Goal: Answer question/provide support

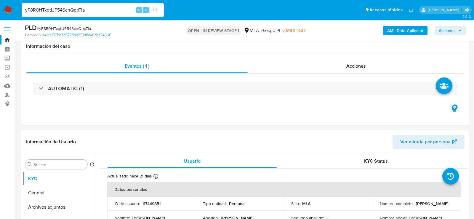
select select "10"
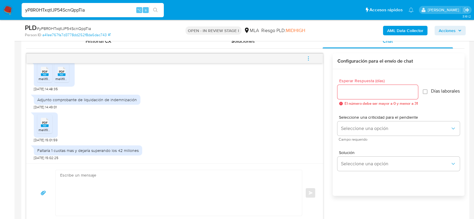
scroll to position [295, 0]
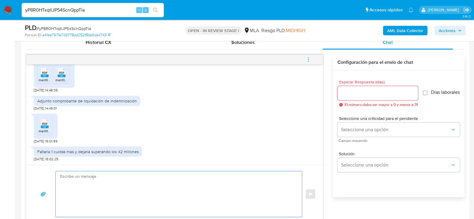
click at [103, 185] on textarea at bounding box center [177, 194] width 234 height 46
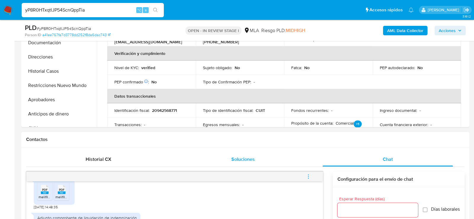
scroll to position [0, 0]
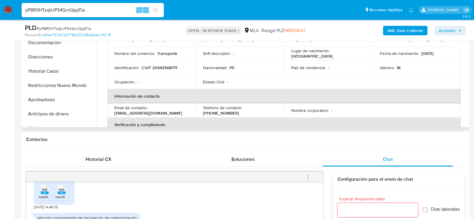
click at [172, 69] on p "CUIT 20942568771" at bounding box center [160, 67] width 36 height 5
copy p "20942568771"
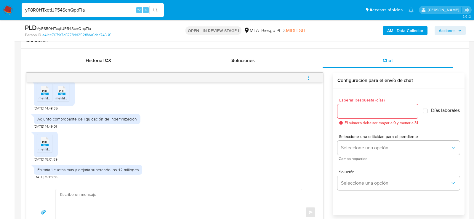
scroll to position [308, 0]
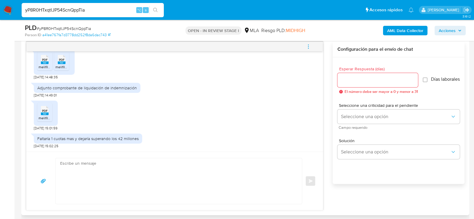
click at [146, 182] on textarea at bounding box center [177, 181] width 234 height 46
paste textarea "Hola, ¡Muchas gracias por tu respuesta! Confirmamos la recepción de la document…"
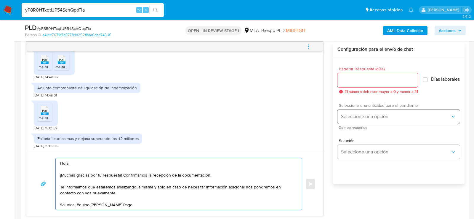
type textarea "Hola, ¡Muchas gracias por tu respuesta! Confirmamos la recepción de la document…"
click at [341, 121] on button "Seleccione una opción" at bounding box center [399, 116] width 122 height 14
click at [353, 130] on div "HIGH" at bounding box center [397, 129] width 113 height 12
click at [350, 78] on input "Esperar Respuesta (días)" at bounding box center [378, 80] width 81 height 8
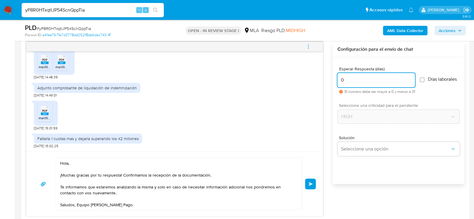
type input "0"
click at [78, 29] on span "# yP8R0HTxqtlJP54ScnQppTia" at bounding box center [64, 28] width 54 height 6
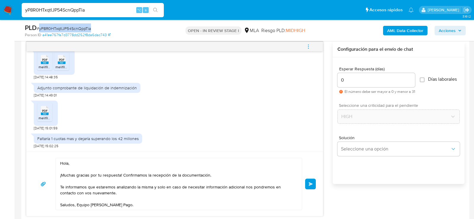
click at [78, 29] on span "# yP8R0HTxqtlJP54ScnQppTia" at bounding box center [64, 28] width 54 height 6
copy span "yP8R0HTxqtlJP54ScnQppTia"
click at [307, 184] on button "Enviar" at bounding box center [310, 183] width 11 height 11
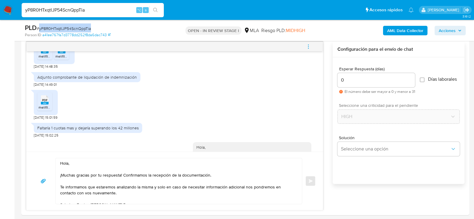
scroll to position [414, 0]
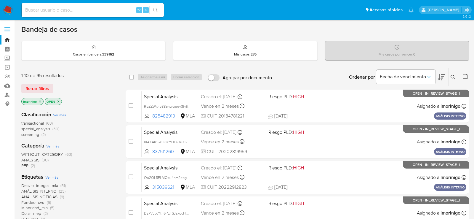
click at [119, 15] on div "⌥ s" at bounding box center [93, 10] width 142 height 14
click at [109, 10] on input at bounding box center [93, 10] width 142 height 8
paste input "209903464"
type input "209903464"
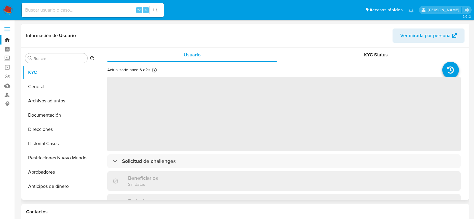
select select "10"
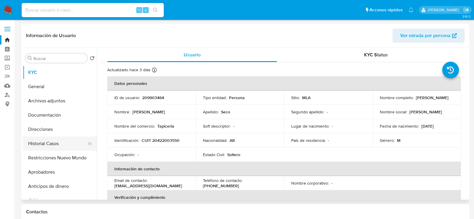
click at [51, 143] on button "Historial Casos" at bounding box center [57, 143] width 69 height 14
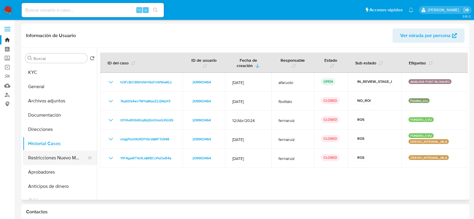
click at [48, 157] on button "Restricciones Nuevo Mundo" at bounding box center [57, 158] width 69 height 14
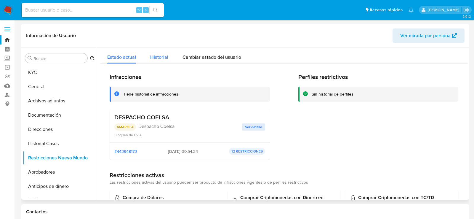
click at [156, 56] on span "Historial" at bounding box center [159, 57] width 18 height 7
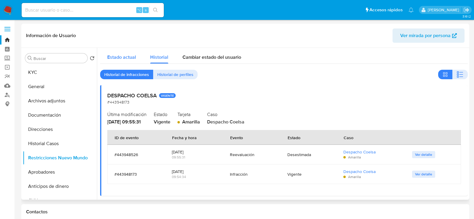
click at [130, 56] on span "Estado actual" at bounding box center [121, 57] width 29 height 7
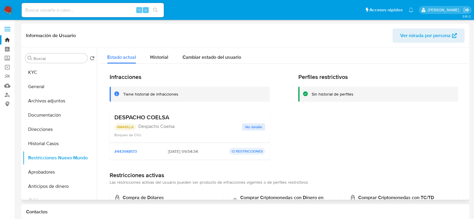
click at [437, 34] on span "Ver mirada por persona" at bounding box center [425, 35] width 50 height 14
click at [41, 141] on button "Historial Casos" at bounding box center [57, 143] width 69 height 14
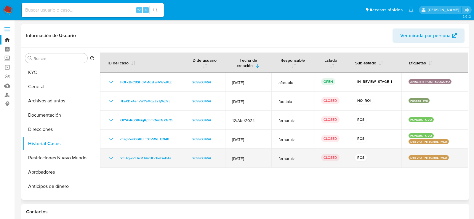
click at [112, 159] on icon "Mostrar/Ocultar" at bounding box center [110, 157] width 7 height 7
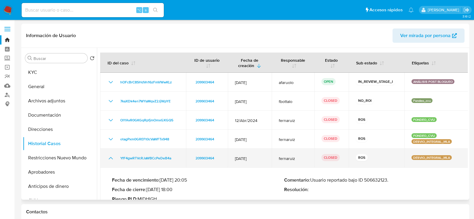
click at [112, 159] on icon "Mostrar/Ocultar" at bounding box center [110, 157] width 7 height 7
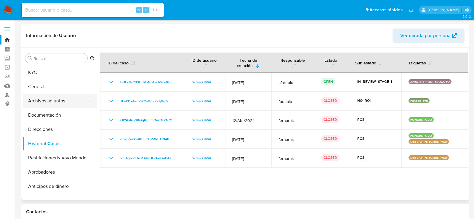
click at [52, 100] on button "Archivos adjuntos" at bounding box center [57, 101] width 69 height 14
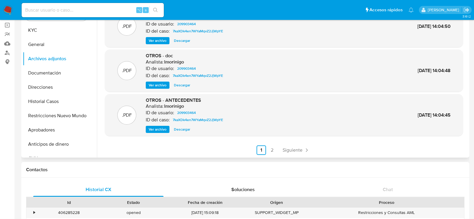
scroll to position [42, 0]
click at [275, 147] on link "2" at bounding box center [271, 149] width 9 height 9
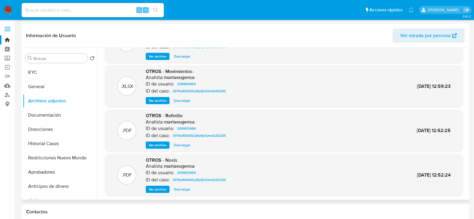
scroll to position [44, 0]
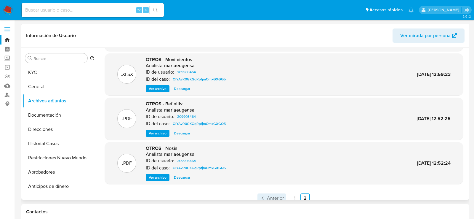
click at [276, 197] on span "Anterior" at bounding box center [275, 198] width 17 height 5
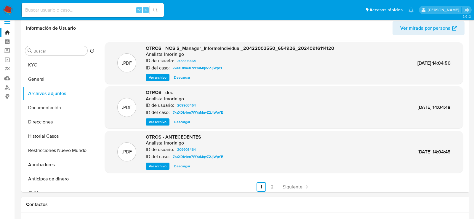
scroll to position [49, 0]
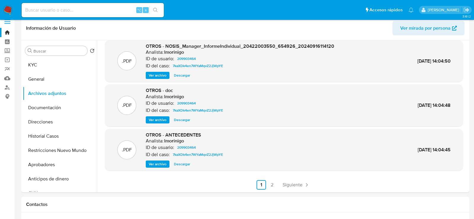
click at [162, 165] on span "Ver archivo" at bounding box center [158, 164] width 18 height 6
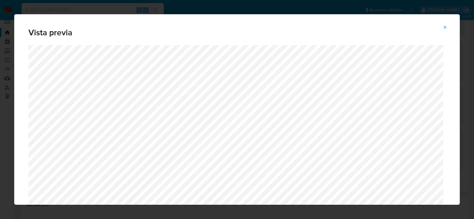
click at [445, 28] on icon "Attachment preview" at bounding box center [445, 27] width 5 height 5
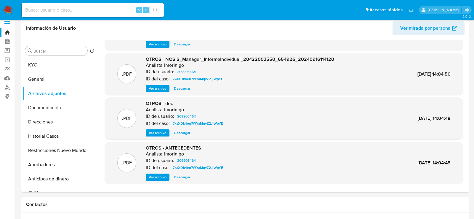
scroll to position [28, 0]
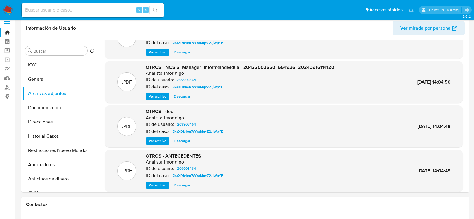
click at [159, 140] on span "Ver archivo" at bounding box center [158, 141] width 18 height 6
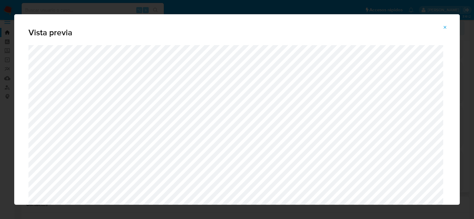
click at [445, 26] on icon "Attachment preview" at bounding box center [445, 27] width 3 height 3
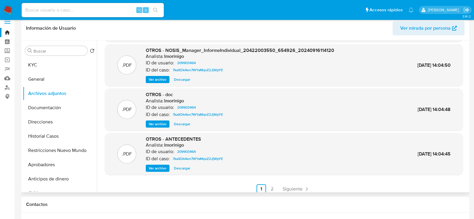
scroll to position [49, 0]
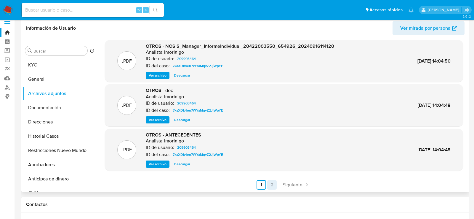
click at [271, 187] on link "2" at bounding box center [271, 184] width 9 height 9
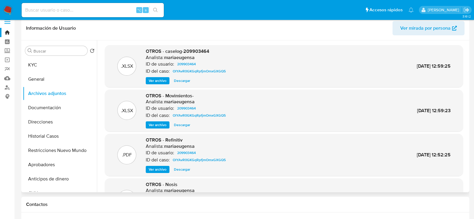
scroll to position [7, 0]
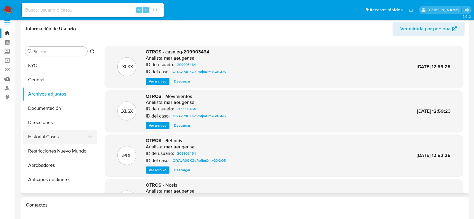
click at [47, 130] on button "Historial Casos" at bounding box center [57, 137] width 69 height 14
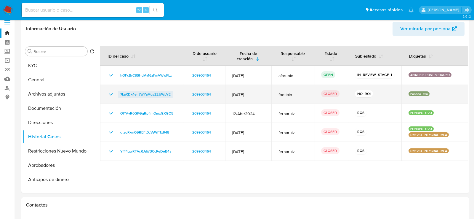
click at [142, 93] on span "7kaXDk4en7WYaMqvZ2JjWpYE" at bounding box center [145, 94] width 50 height 7
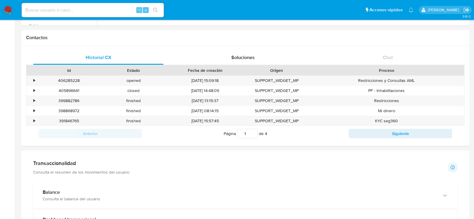
scroll to position [165, 0]
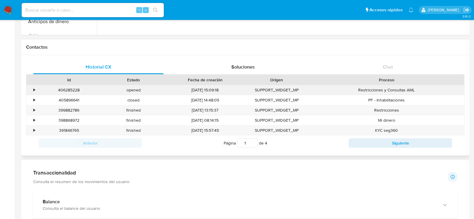
click at [75, 88] on div "406285228" at bounding box center [69, 90] width 65 height 10
copy div "406285228"
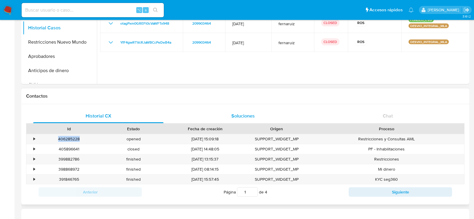
scroll to position [15, 0]
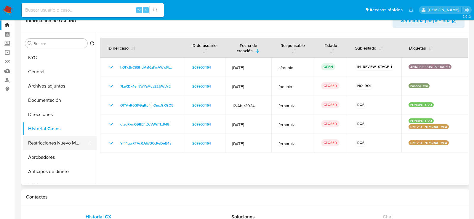
click at [44, 143] on button "Restricciones Nuevo Mundo" at bounding box center [57, 143] width 69 height 14
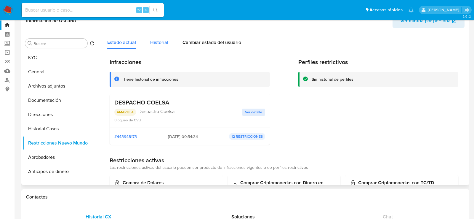
click at [160, 38] on div "Historial" at bounding box center [159, 41] width 18 height 16
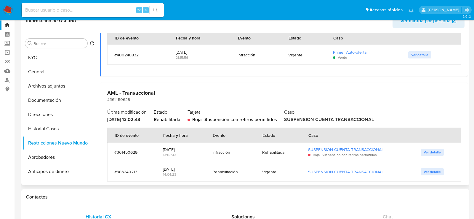
scroll to position [476, 0]
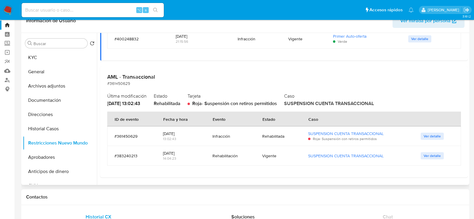
drag, startPoint x: 161, startPoint y: 134, endPoint x: 183, endPoint y: 133, distance: 22.5
click at [183, 133] on td "04/06/2024 13:02:43" at bounding box center [180, 136] width 49 height 20
click at [436, 136] on span "Ver detalle" at bounding box center [432, 136] width 17 height 6
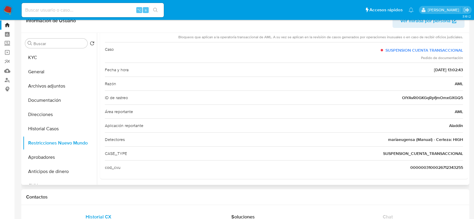
scroll to position [43, 0]
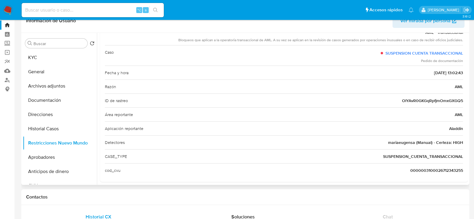
drag, startPoint x: 420, startPoint y: 72, endPoint x: 442, endPoint y: 72, distance: 22.2
click at [442, 72] on span "04/06/2024 - 13:02:43" at bounding box center [448, 73] width 29 height 6
click at [394, 142] on span "mariaeugensa (Manual) - Certeza: HIGH" at bounding box center [425, 142] width 75 height 6
click at [45, 125] on button "Historial Casos" at bounding box center [57, 129] width 69 height 14
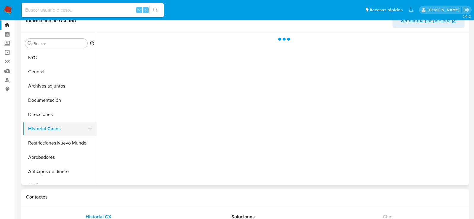
scroll to position [0, 0]
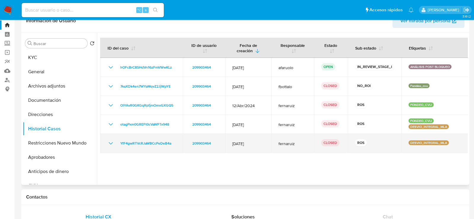
click at [111, 142] on icon "Mostrar/Ocultar" at bounding box center [110, 143] width 7 height 7
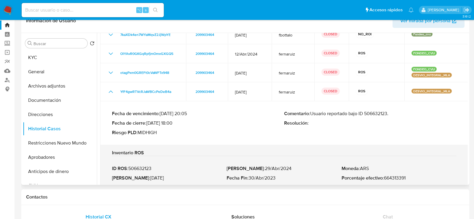
scroll to position [87, 0]
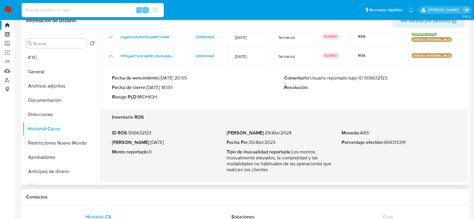
click at [394, 143] on p "Porcentaje efectivo : 664313391" at bounding box center [399, 142] width 115 height 6
click at [378, 85] on p "Resolución :" at bounding box center [370, 87] width 172 height 6
click at [377, 79] on p "Comentario : Usuario reportado bajo ID 506632123." at bounding box center [370, 78] width 172 height 6
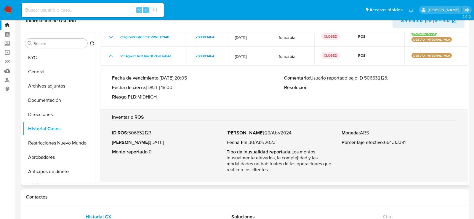
drag, startPoint x: 140, startPoint y: 143, endPoint x: 170, endPoint y: 143, distance: 29.3
click at [170, 143] on p "Fecha ROS : 26/Jun/2024" at bounding box center [169, 142] width 115 height 6
click at [38, 142] on button "Restricciones Nuevo Mundo" at bounding box center [57, 143] width 69 height 14
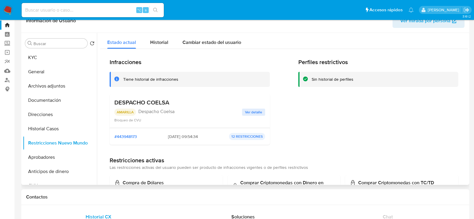
drag, startPoint x: 114, startPoint y: 102, endPoint x: 175, endPoint y: 102, distance: 60.8
click at [175, 102] on div "DESPACHO COELSA" at bounding box center [189, 102] width 151 height 7
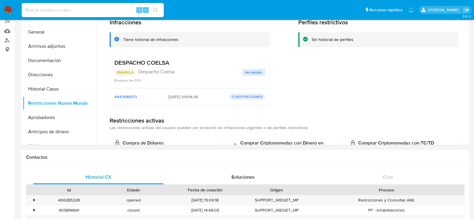
scroll to position [72, 0]
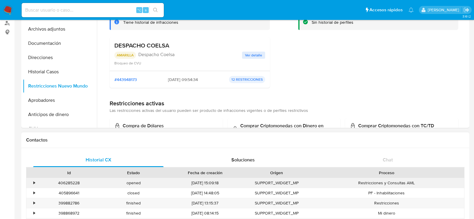
click at [74, 183] on div "406285228" at bounding box center [69, 183] width 65 height 10
copy div "406285228"
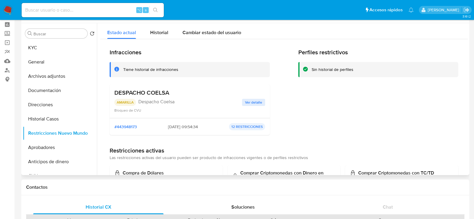
scroll to position [0, 0]
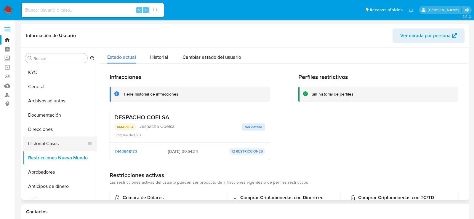
click at [44, 143] on button "Historial Casos" at bounding box center [57, 143] width 69 height 14
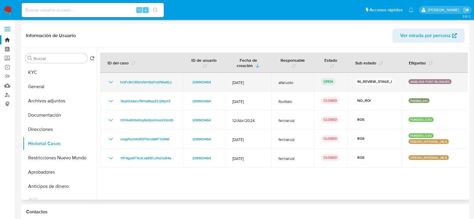
click at [178, 82] on td "hOFcBrC8SHdVn16zFmVWwKLz" at bounding box center [141, 82] width 83 height 19
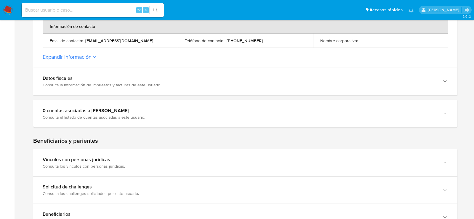
scroll to position [227, 0]
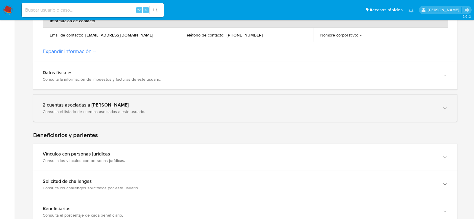
click at [61, 111] on div "Consulta el listado de cuentas asociadas a este usuario." at bounding box center [240, 111] width 394 height 5
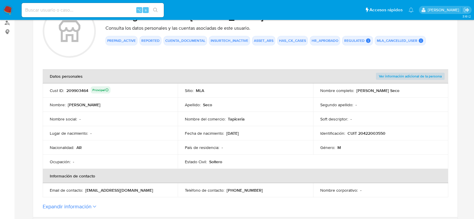
scroll to position [67, 0]
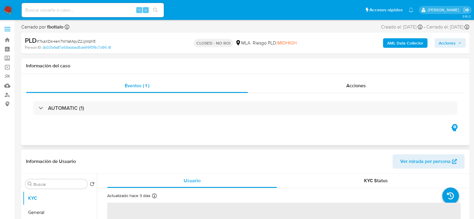
select select "10"
click at [361, 88] on span "Acciones" at bounding box center [356, 85] width 20 height 7
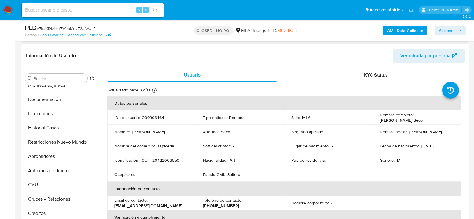
scroll to position [36, 0]
click at [149, 118] on p "209903464" at bounding box center [153, 117] width 22 height 5
copy p "209903464"
click at [41, 140] on button "Restricciones Nuevo Mundo" at bounding box center [57, 142] width 69 height 14
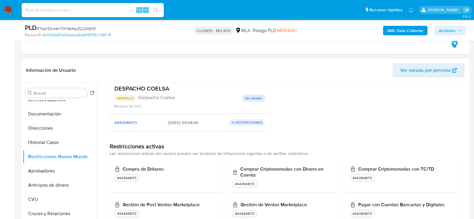
scroll to position [0, 0]
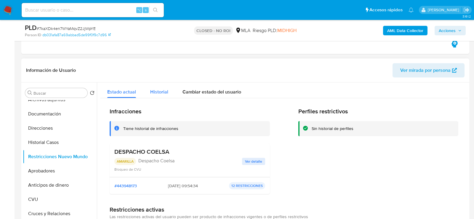
click at [165, 92] on span "Historial" at bounding box center [159, 91] width 18 height 7
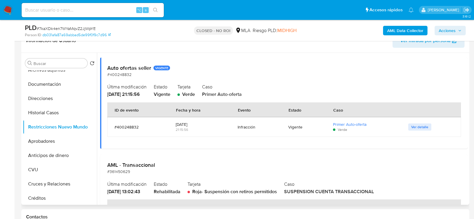
scroll to position [476, 0]
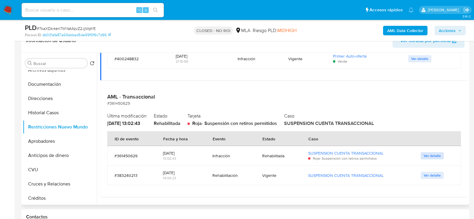
click at [430, 153] on span "Ver detalle" at bounding box center [432, 156] width 17 height 6
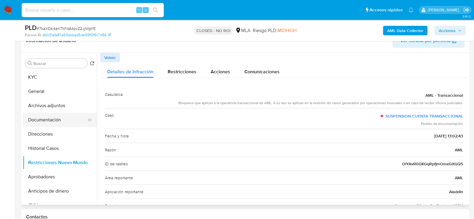
scroll to position [0, 0]
click at [47, 84] on button "General" at bounding box center [57, 91] width 69 height 14
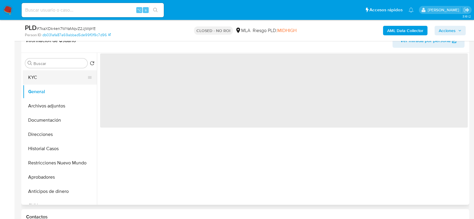
click at [44, 75] on button "KYC" at bounding box center [57, 77] width 69 height 14
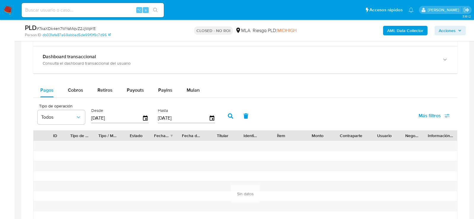
scroll to position [484, 0]
click at [83, 89] on button "Cobros" at bounding box center [76, 91] width 30 height 14
select select "10"
click at [50, 92] on span "Pagos" at bounding box center [46, 90] width 13 height 7
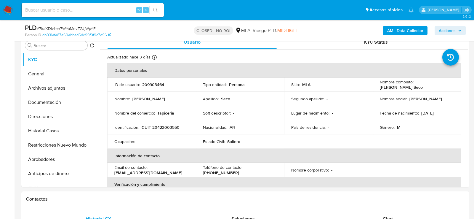
scroll to position [159, 0]
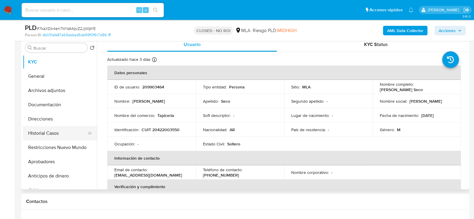
click at [52, 130] on button "Historial Casos" at bounding box center [57, 133] width 69 height 14
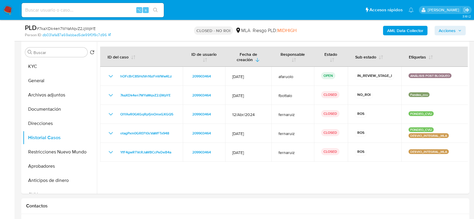
scroll to position [152, 0]
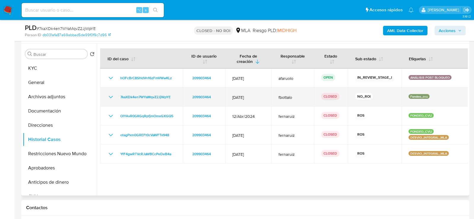
click at [108, 96] on icon "Mostrar/Ocultar" at bounding box center [110, 96] width 7 height 7
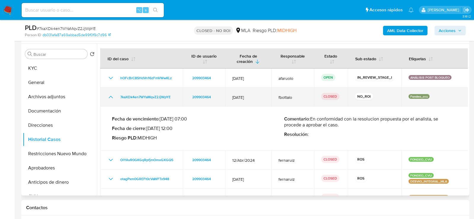
click at [108, 96] on icon "Mostrar/Ocultar" at bounding box center [110, 96] width 7 height 7
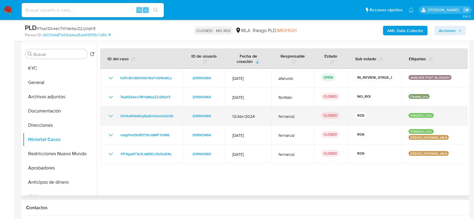
click at [108, 112] on icon "Mostrar/Ocultar" at bounding box center [110, 115] width 7 height 7
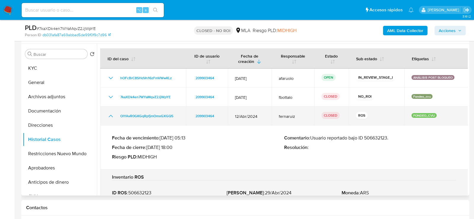
click at [110, 113] on icon "Mostrar/Ocultar" at bounding box center [110, 115] width 7 height 7
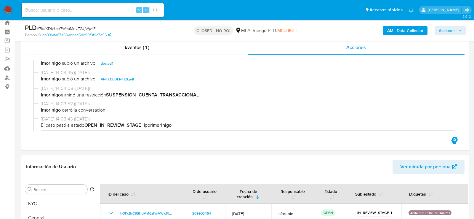
scroll to position [0, 0]
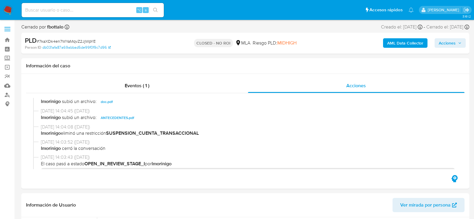
click at [76, 42] on span "# 7kaXDk4en7WYaMqvZ2JjWpYE" at bounding box center [66, 41] width 59 height 6
copy span "7kaXDk4en7WYaMqvZ2JjWpYE"
drag, startPoint x: 42, startPoint y: 127, endPoint x: 63, endPoint y: 127, distance: 21.6
click at [64, 127] on span "16/09/2024 14:04:08 (hace un año)" at bounding box center [248, 127] width 414 height 7
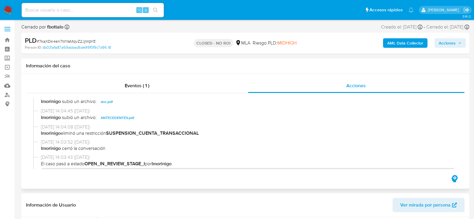
click at [64, 127] on span "16/09/2024 14:04:08 (hace un año)" at bounding box center [248, 127] width 414 height 7
drag, startPoint x: 64, startPoint y: 127, endPoint x: 40, endPoint y: 126, distance: 24.6
click at [40, 126] on div "16/09/2024 14:04:08 (hace un año) lmorinigo eliminó una restricción SUSPENSION_…" at bounding box center [245, 131] width 424 height 15
click at [78, 41] on span "# 7kaXDk4en7WYaMqvZ2JjWpYE" at bounding box center [66, 41] width 59 height 6
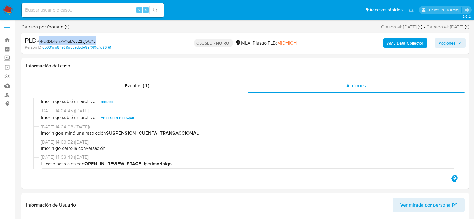
copy span "7kaXDk4en7WYaMqvZ2JjWpYE"
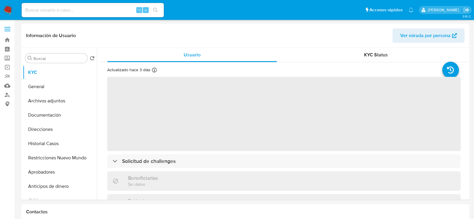
select select "10"
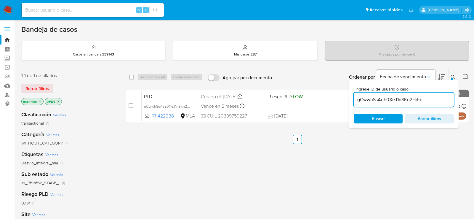
click at [383, 99] on input "gCwwhSsAeE0XeJ1nSKn2HrFc" at bounding box center [404, 100] width 100 height 8
paste input "yP8R0HTxqtlJP54ScnQppTia"
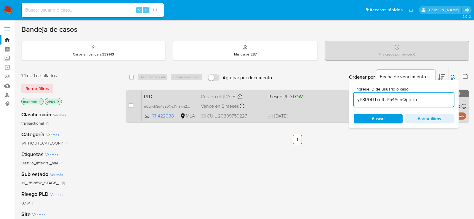
type input "yP8R0HTxqtlJP54ScnQppTia"
click at [127, 106] on div "case-item-checkbox No es posible asignar el caso PLD yP8R0HTxqtlJP54ScnQppTia 1…" at bounding box center [298, 106] width 344 height 33
click at [130, 106] on input "checkbox" at bounding box center [131, 105] width 5 height 5
checkbox input "true"
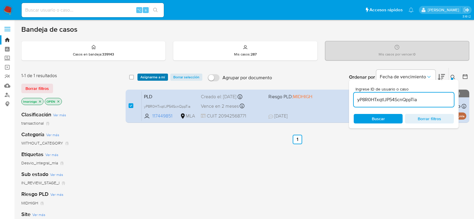
click at [156, 79] on span "Asignarme a mí" at bounding box center [152, 77] width 25 height 6
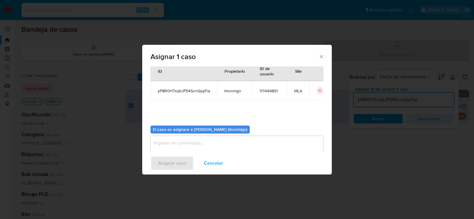
scroll to position [30, 0]
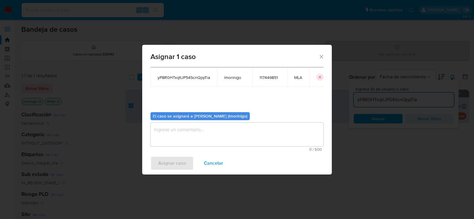
click at [182, 135] on textarea "assign-modal" at bounding box center [237, 134] width 173 height 24
click at [176, 159] on span "Asignar caso" at bounding box center [172, 163] width 28 height 13
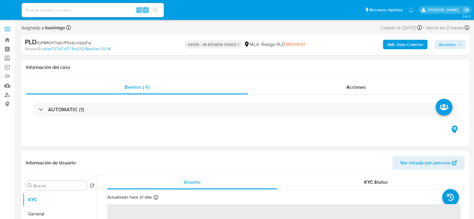
select select "10"
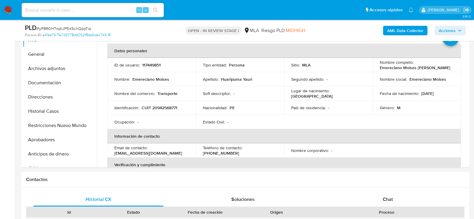
scroll to position [191, 0]
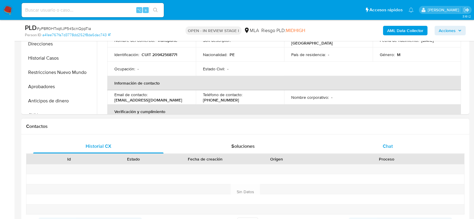
click at [397, 147] on div "Chat" at bounding box center [388, 146] width 130 height 14
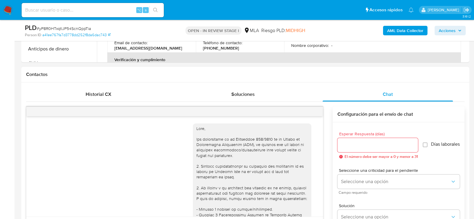
scroll to position [414, 0]
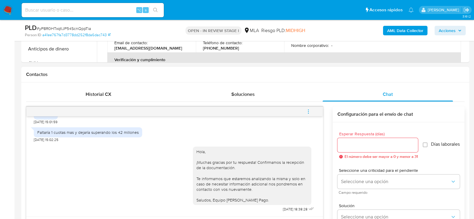
click at [315, 113] on button "menu-action" at bounding box center [309, 111] width 20 height 14
click at [272, 97] on li "Cerrar conversación" at bounding box center [268, 99] width 61 height 11
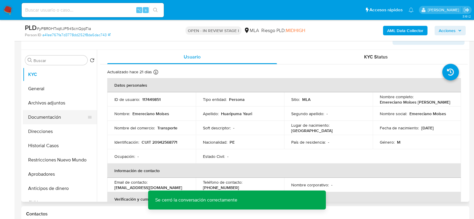
scroll to position [100, 0]
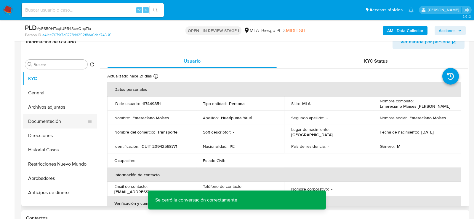
click at [49, 124] on button "Documentación" at bounding box center [57, 121] width 69 height 14
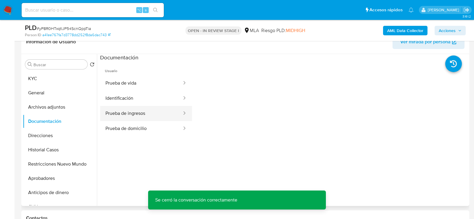
click at [110, 115] on button "Prueba de ingresos" at bounding box center [141, 113] width 82 height 15
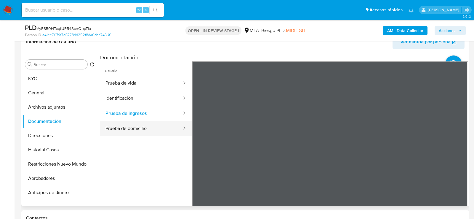
click at [136, 128] on button "Prueba de domicilio" at bounding box center [141, 128] width 82 height 15
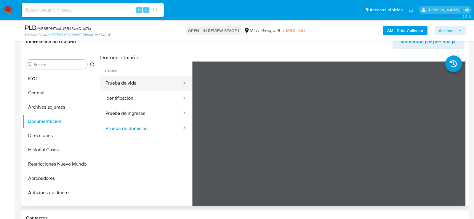
click at [139, 77] on button "Prueba de vida" at bounding box center [141, 83] width 82 height 15
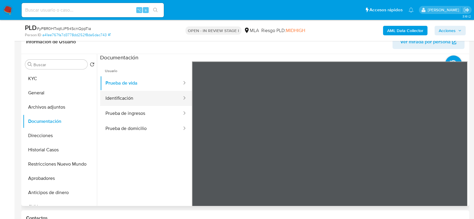
click at [125, 97] on button "Identificación" at bounding box center [141, 98] width 82 height 15
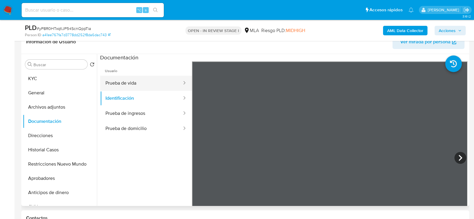
click at [128, 84] on button "Prueba de vida" at bounding box center [141, 83] width 82 height 15
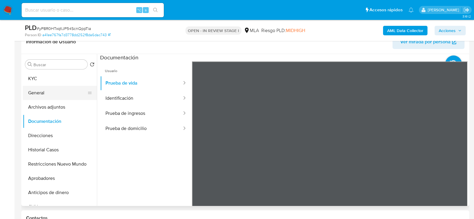
click at [42, 86] on button "General" at bounding box center [57, 93] width 69 height 14
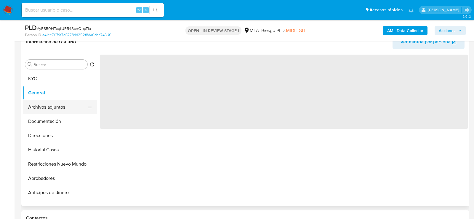
click at [63, 100] on button "Archivos adjuntos" at bounding box center [57, 107] width 69 height 14
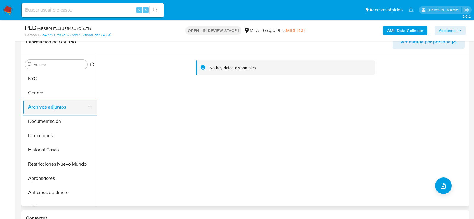
scroll to position [108, 0]
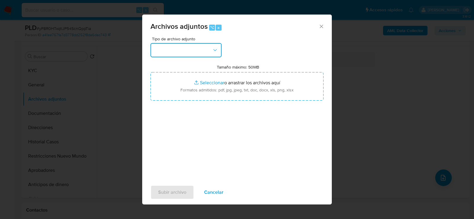
click at [191, 46] on button "button" at bounding box center [186, 50] width 71 height 14
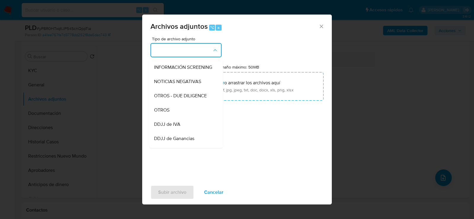
scroll to position [78, 0]
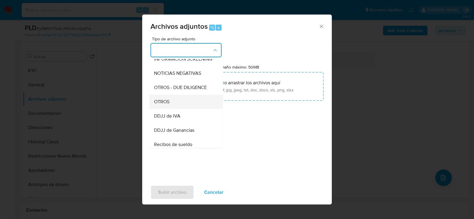
click at [187, 105] on div "OTROS" at bounding box center [184, 101] width 60 height 14
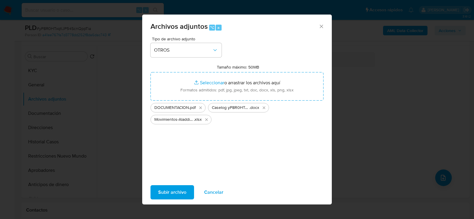
click at [175, 191] on span "Subir archivo" at bounding box center [172, 192] width 28 height 13
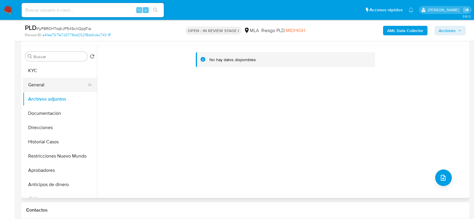
click at [53, 84] on button "General" at bounding box center [57, 85] width 69 height 14
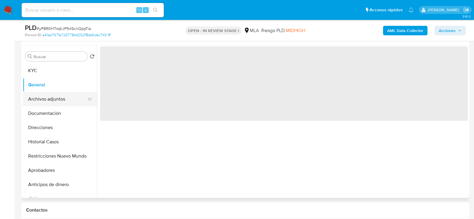
click at [53, 98] on button "Archivos adjuntos" at bounding box center [57, 99] width 69 height 14
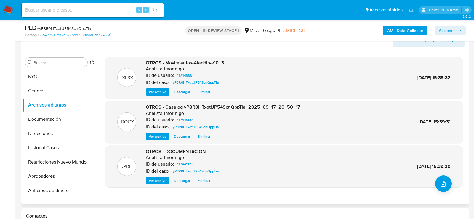
scroll to position [102, 0]
click at [388, 31] on b "AML Data Collector" at bounding box center [405, 30] width 36 height 9
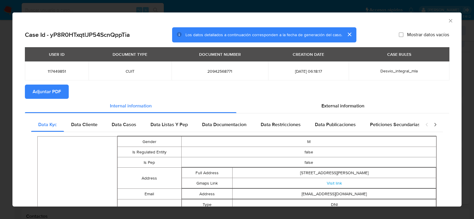
click at [58, 95] on span "Adjuntar PDF" at bounding box center [47, 91] width 28 height 13
click at [453, 19] on icon "Cerrar ventana" at bounding box center [451, 21] width 6 height 6
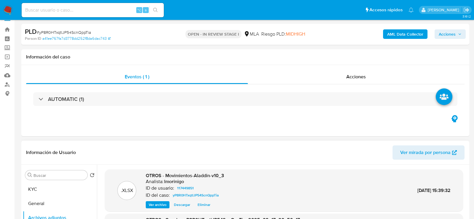
scroll to position [0, 0]
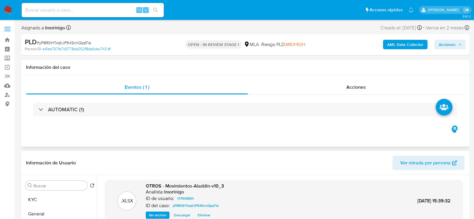
click at [342, 96] on div "AUTOMATIC (1)" at bounding box center [245, 110] width 439 height 30
click at [342, 83] on div "Acciones" at bounding box center [356, 87] width 217 height 14
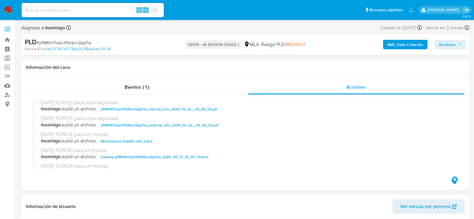
drag, startPoint x: 456, startPoint y: 47, endPoint x: 453, endPoint y: 47, distance: 3.3
click at [456, 47] on span "Acciones" at bounding box center [450, 44] width 23 height 8
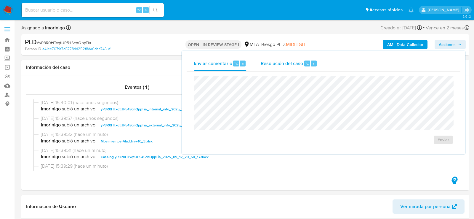
click at [316, 64] on div "Resolución del caso ⌥ r" at bounding box center [289, 63] width 57 height 15
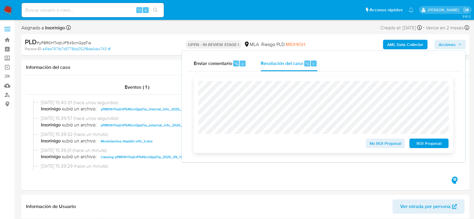
click at [378, 145] on span "No ROI Proposal" at bounding box center [385, 143] width 31 height 8
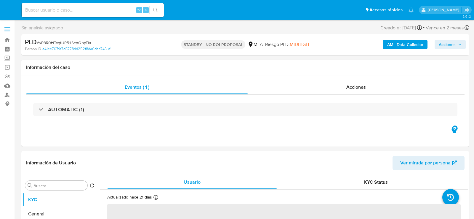
select select "10"
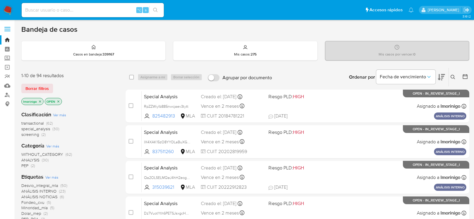
click at [58, 101] on icon "close-filter" at bounding box center [59, 102] width 4 height 4
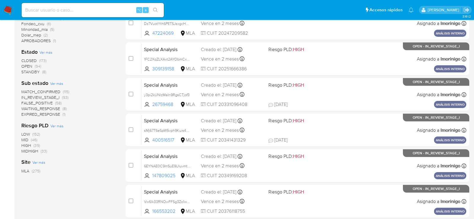
scroll to position [189, 0]
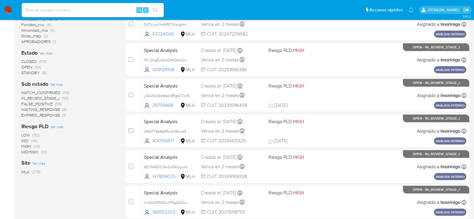
click at [108, 69] on div "CLOSED (173) OPEN (94) STANDBY (8)" at bounding box center [68, 67] width 95 height 17
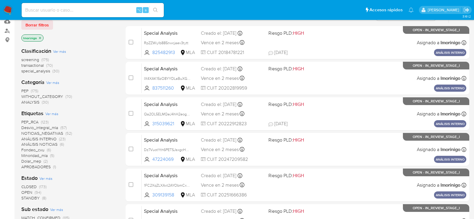
scroll to position [0, 0]
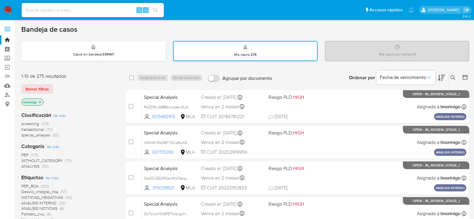
click at [40, 103] on icon "close-filter" at bounding box center [40, 102] width 4 height 4
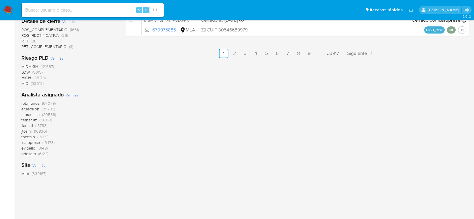
scroll to position [408, 0]
click at [73, 96] on div "Analista asignado Ver más robmunoz (64079) ecastrillon (25785) mpramallo (20568…" at bounding box center [68, 123] width 95 height 66
click at [73, 93] on span "Ver más" at bounding box center [72, 93] width 13 height 5
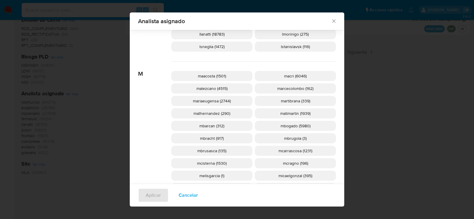
scroll to position [523, 0]
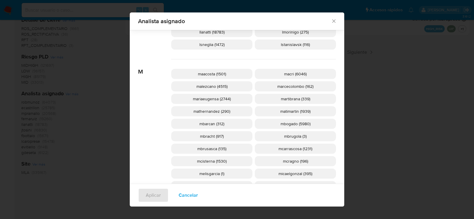
click at [215, 162] on span "mcisterna (1530)" at bounding box center [212, 161] width 30 height 6
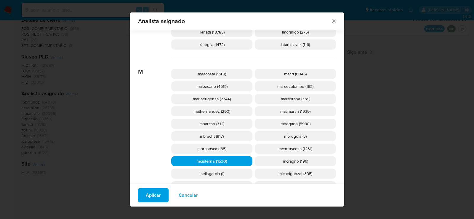
click at [155, 194] on span "Aplicar" at bounding box center [153, 195] width 15 height 13
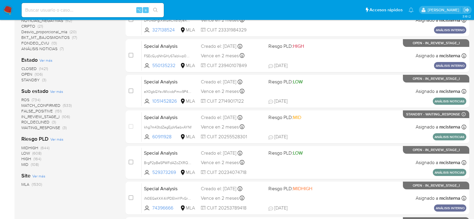
scroll to position [203, 0]
